Goal: Information Seeking & Learning: Learn about a topic

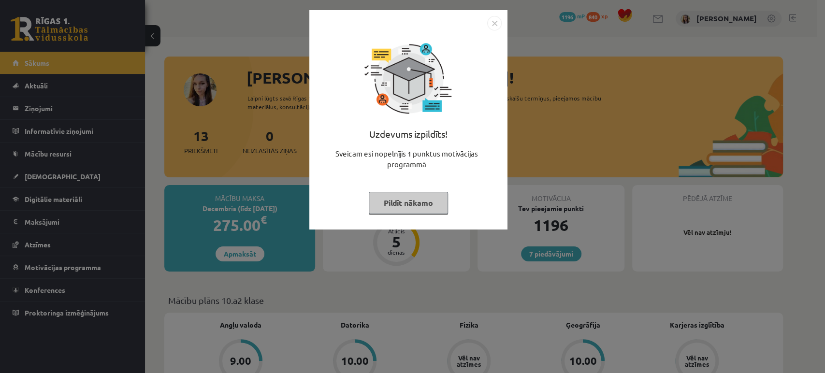
click at [399, 208] on button "Pildīt nākamo" at bounding box center [408, 203] width 79 height 22
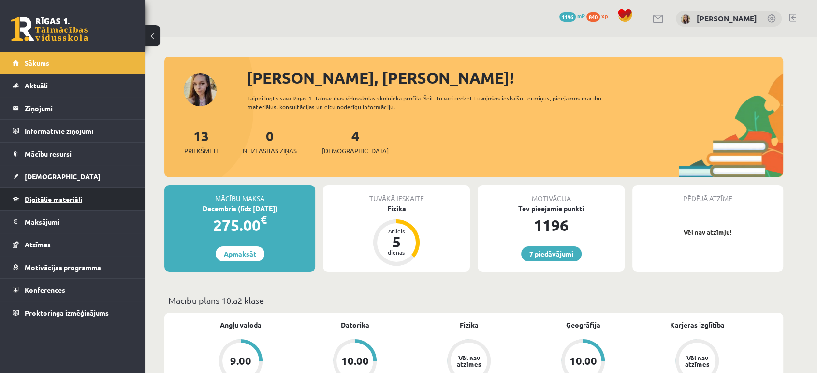
click at [42, 203] on link "Digitālie materiāli" at bounding box center [73, 199] width 120 height 22
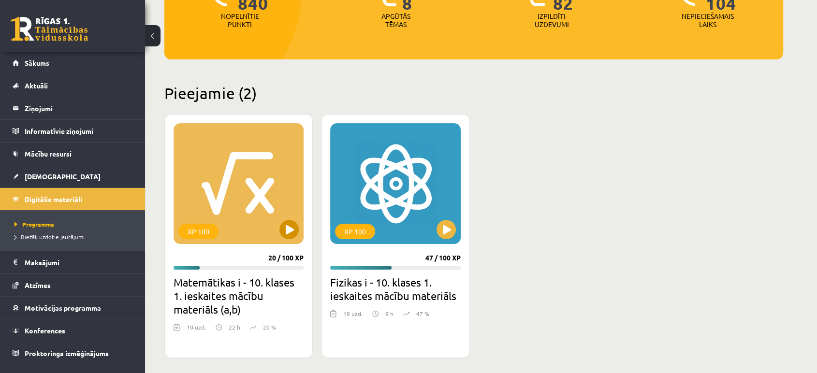
scroll to position [167, 0]
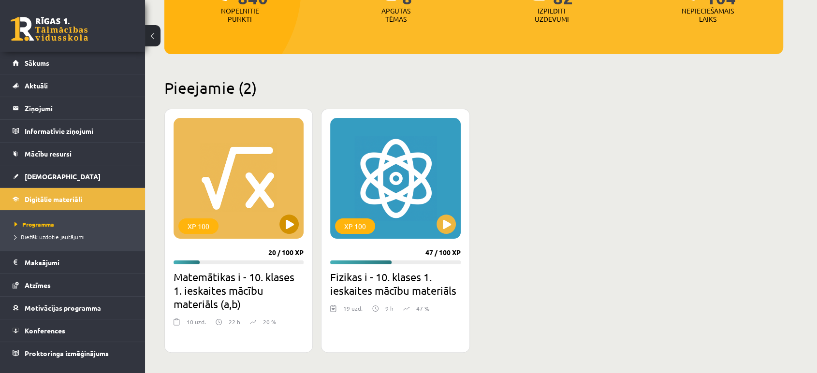
click at [264, 227] on div "XP 100" at bounding box center [239, 178] width 130 height 121
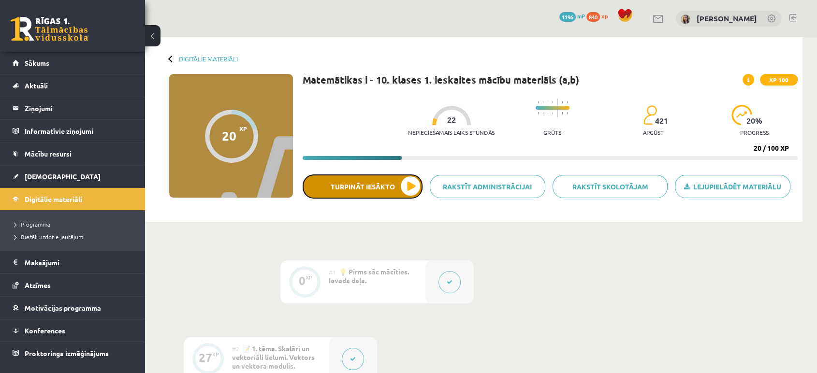
click at [383, 181] on button "Turpināt iesākto" at bounding box center [363, 187] width 120 height 24
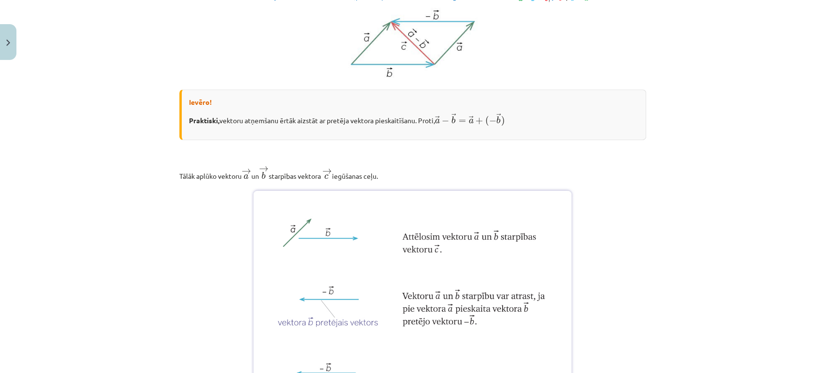
scroll to position [232, 0]
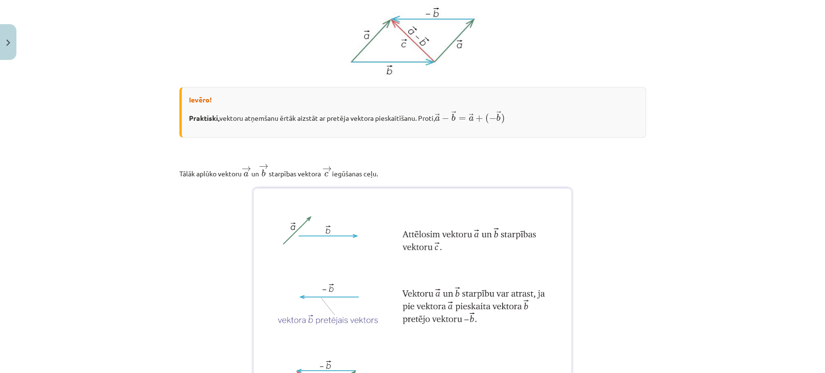
click at [412, 167] on p "Tālāk aplūko vektoru → a a → un → b b → starpības vektora → c c → iegūšanas ceļ…" at bounding box center [412, 170] width 467 height 15
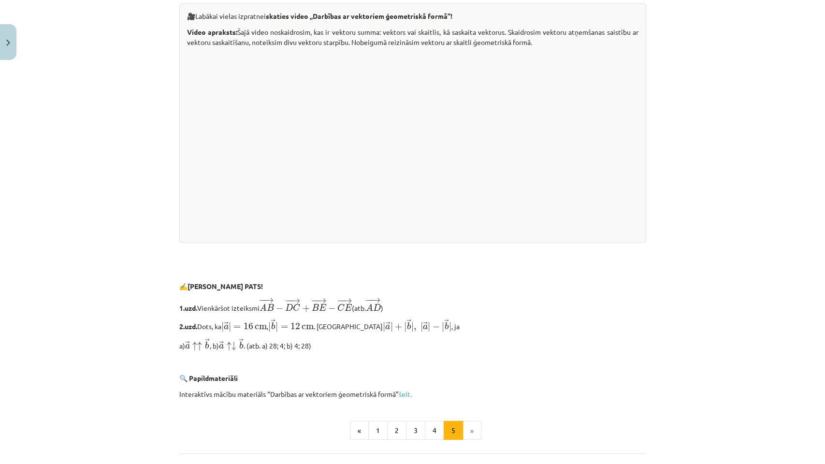
scroll to position [1768, 0]
